Goal: Find specific page/section: Find specific page/section

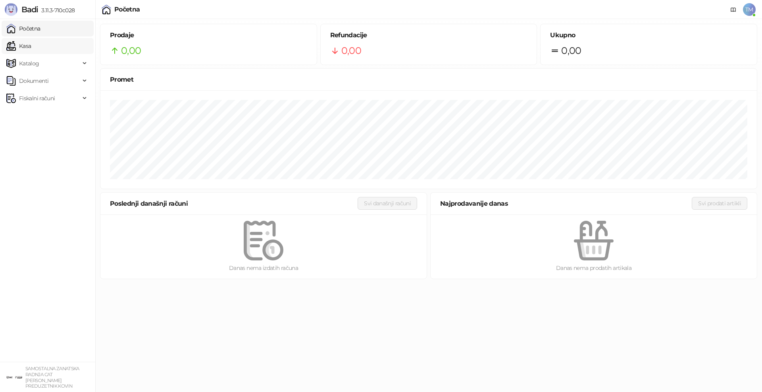
click at [31, 49] on link "Kasa" at bounding box center [18, 46] width 25 height 16
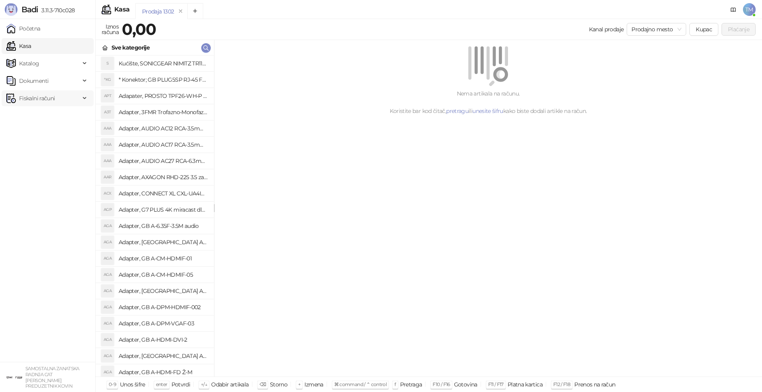
click at [48, 99] on span "Fiskalni računi" at bounding box center [37, 98] width 36 height 16
click at [53, 118] on link "Izdati računi" at bounding box center [31, 116] width 43 height 16
